Goal: Transaction & Acquisition: Purchase product/service

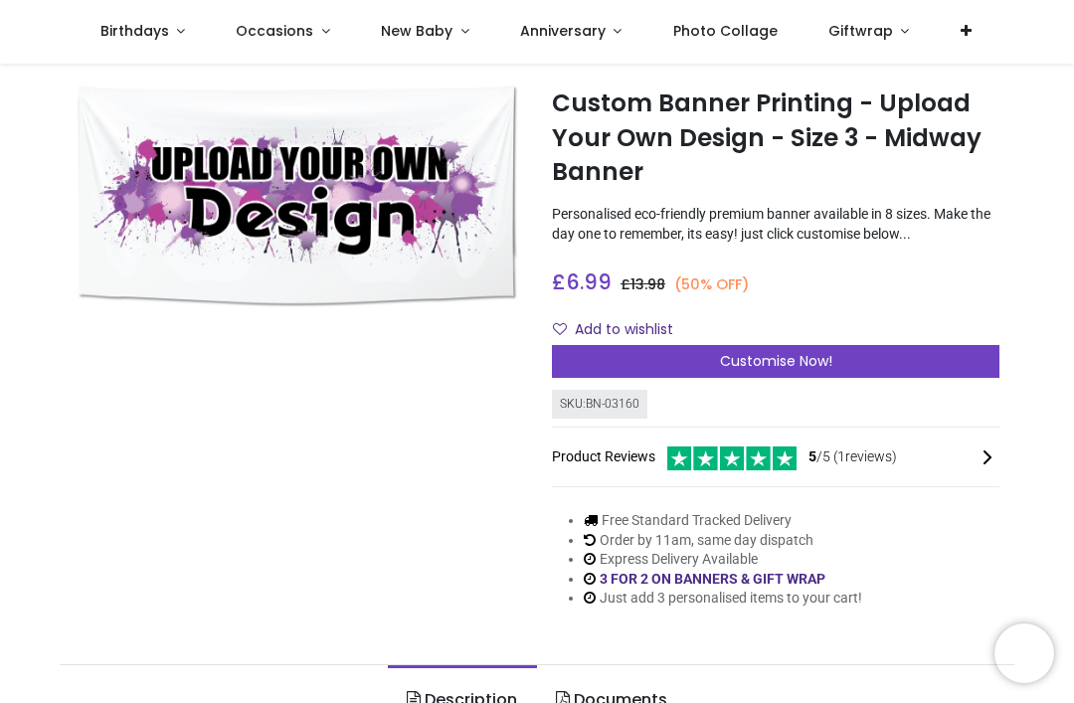
scroll to position [35, 0]
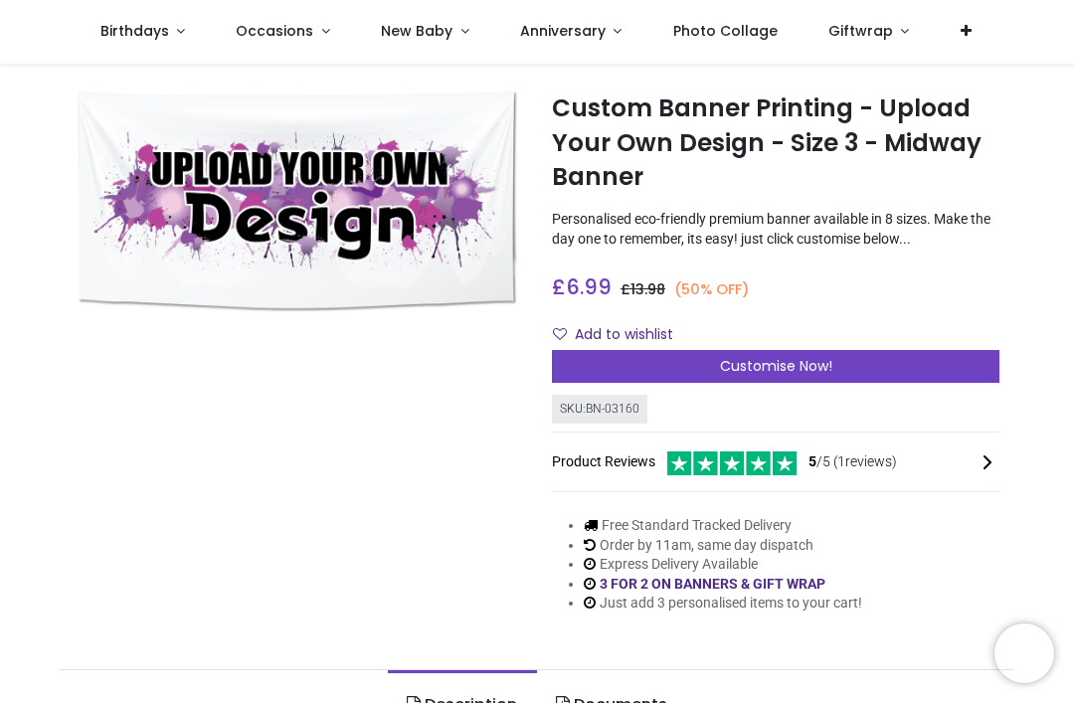
click at [976, 367] on div "Customise Now!" at bounding box center [776, 367] width 448 height 34
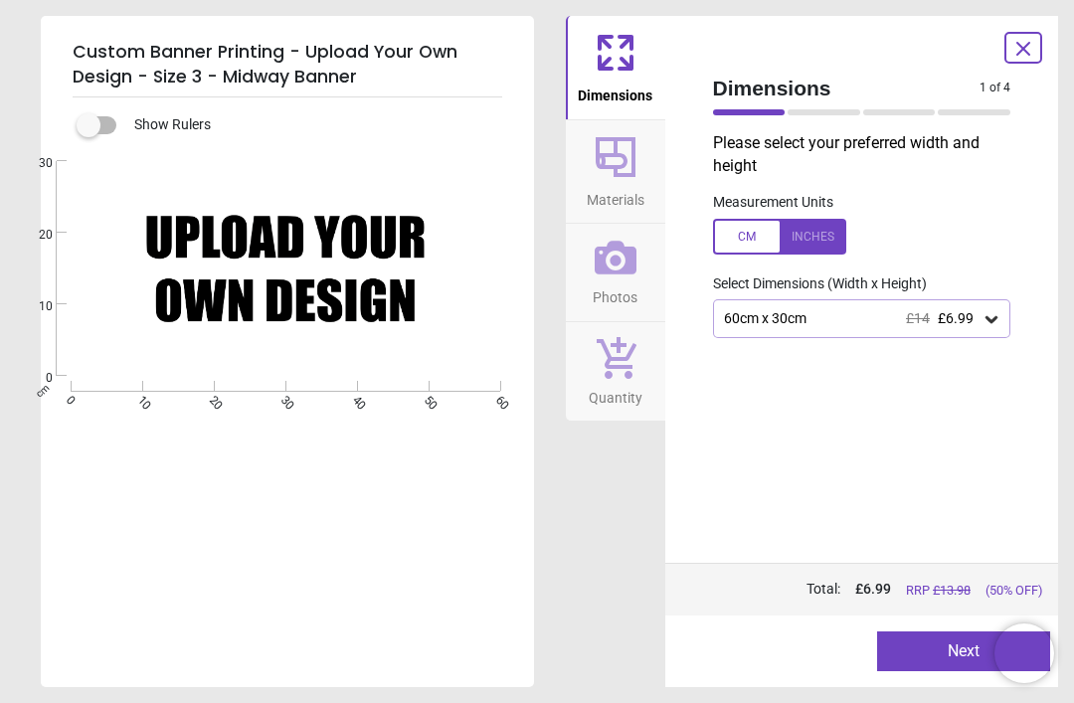
click at [621, 279] on span "Photos" at bounding box center [615, 294] width 45 height 30
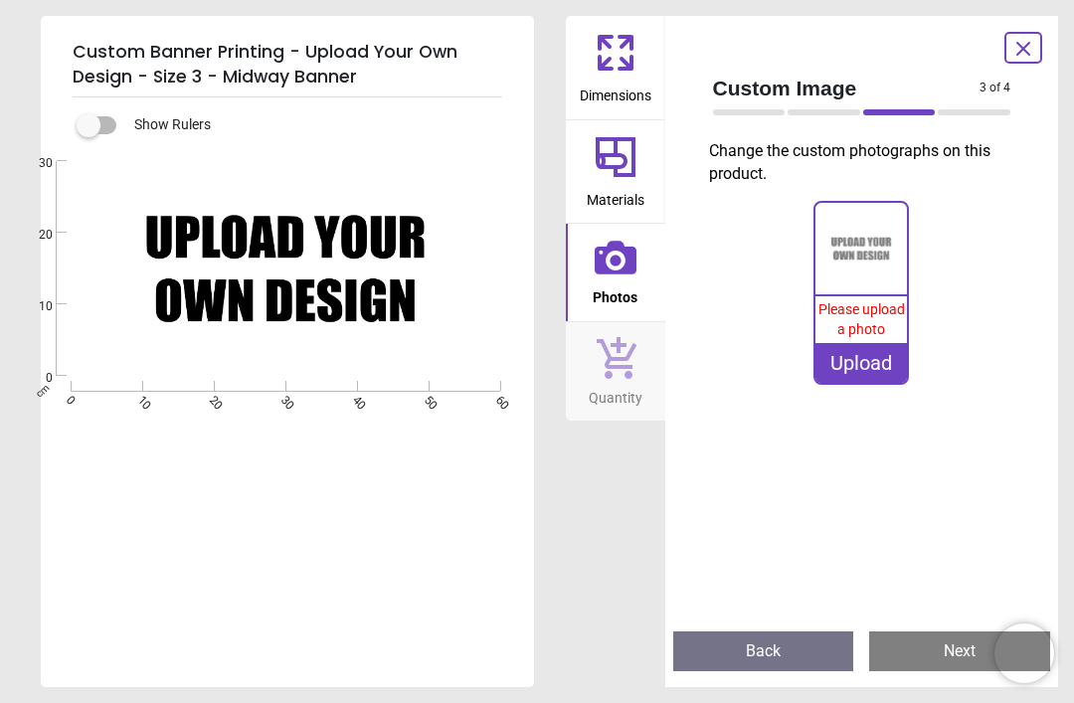
click at [641, 270] on button "Photos" at bounding box center [615, 272] width 99 height 97
click at [862, 331] on span "Please upload a photo" at bounding box center [862, 319] width 87 height 36
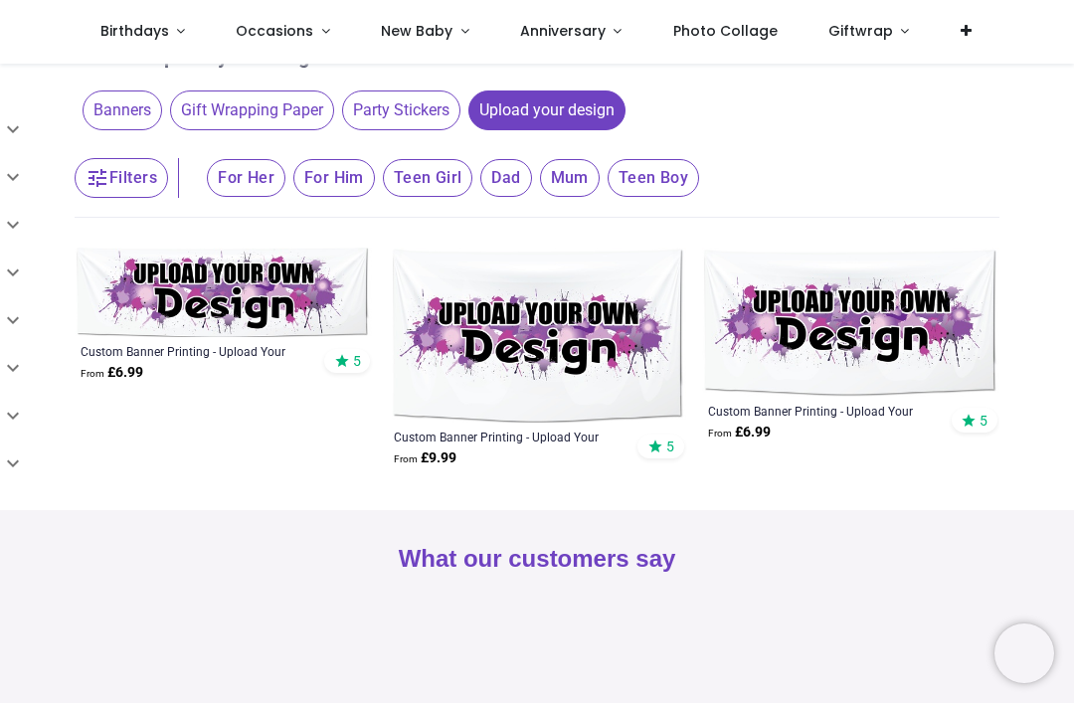
scroll to position [217, 0]
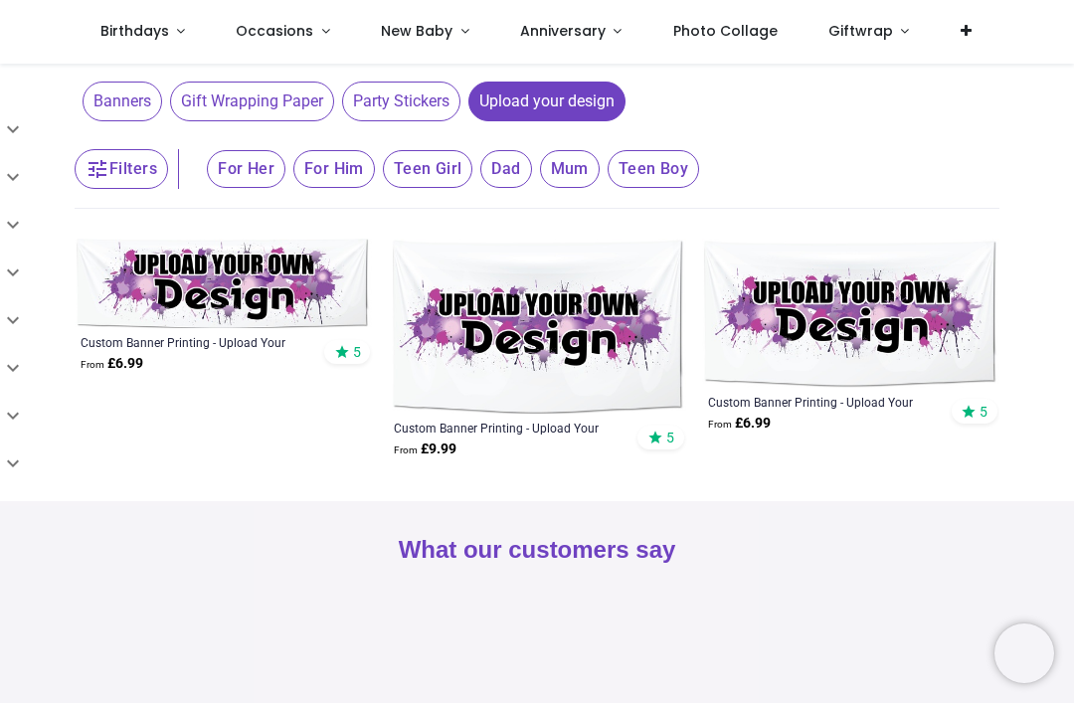
click at [927, 333] on img at bounding box center [850, 313] width 297 height 149
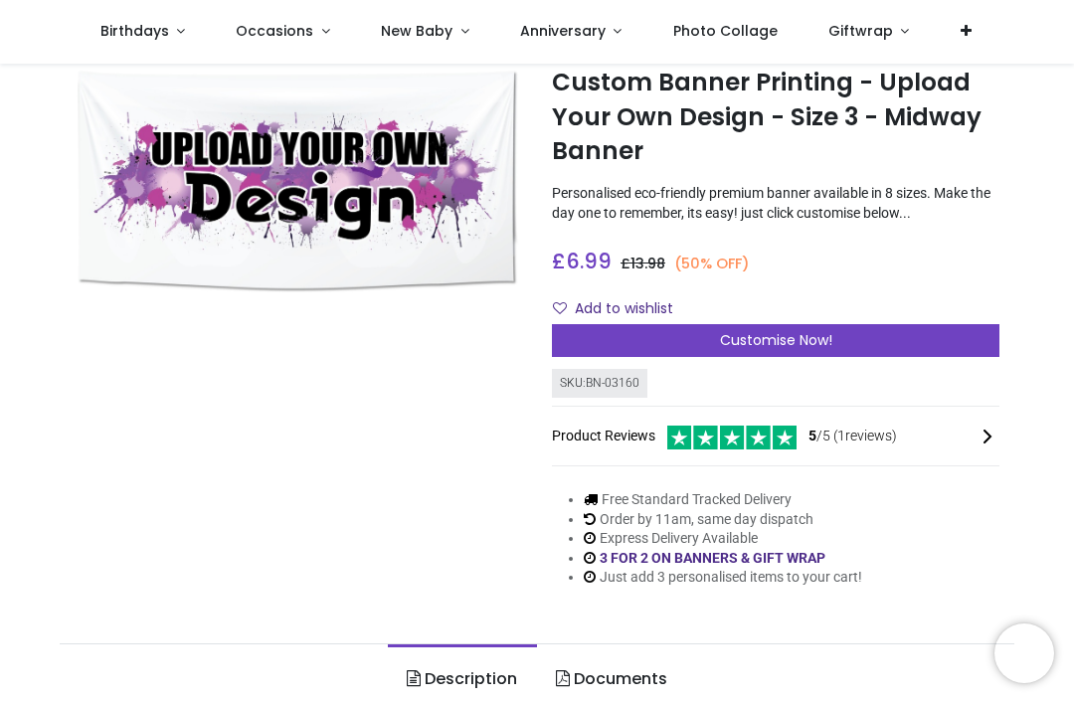
scroll to position [69, 0]
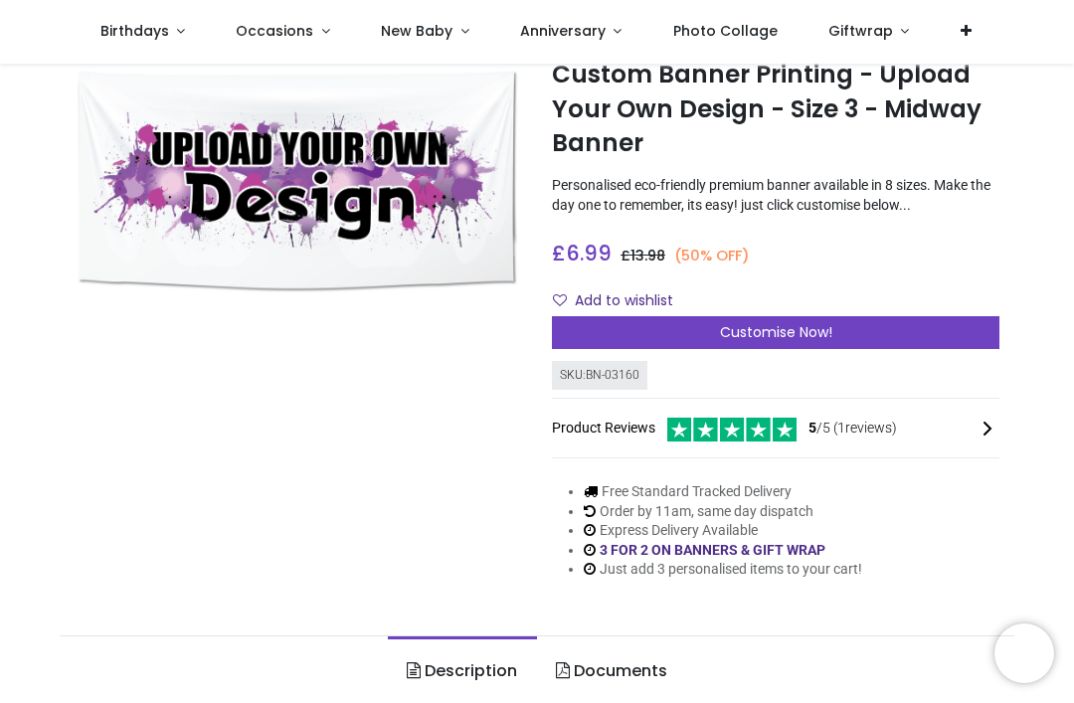
click at [920, 340] on div "Customise Now!" at bounding box center [776, 333] width 448 height 34
